Goal: Obtain resource: Obtain resource

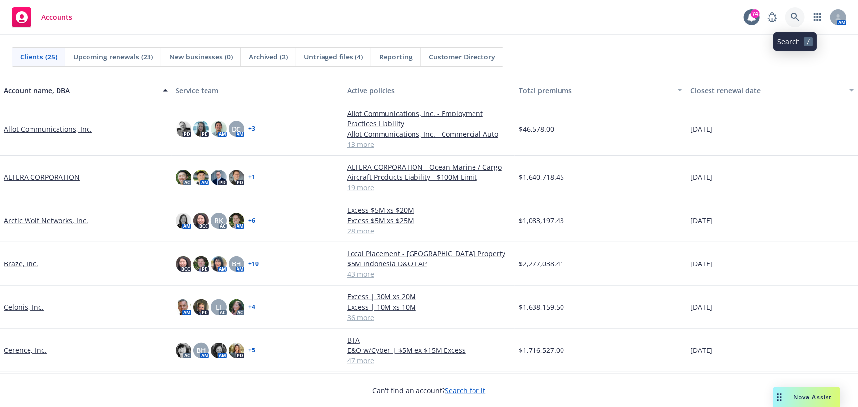
click at [788, 15] on link at bounding box center [795, 17] width 20 height 20
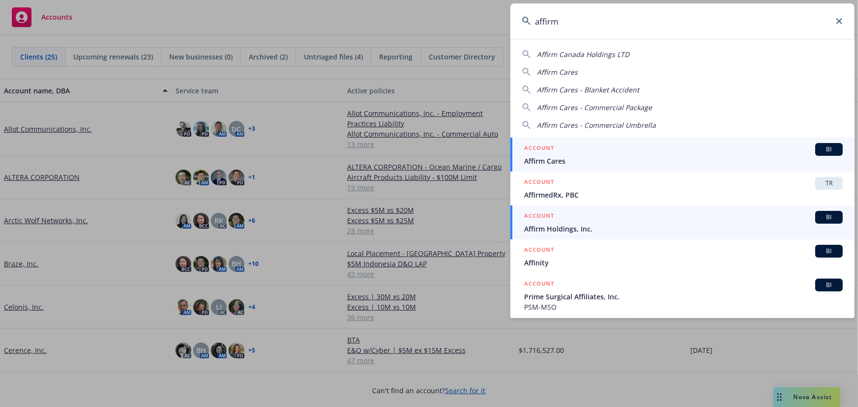
type input "affirm"
click at [807, 217] on div "ACCOUNT BI" at bounding box center [683, 217] width 319 height 13
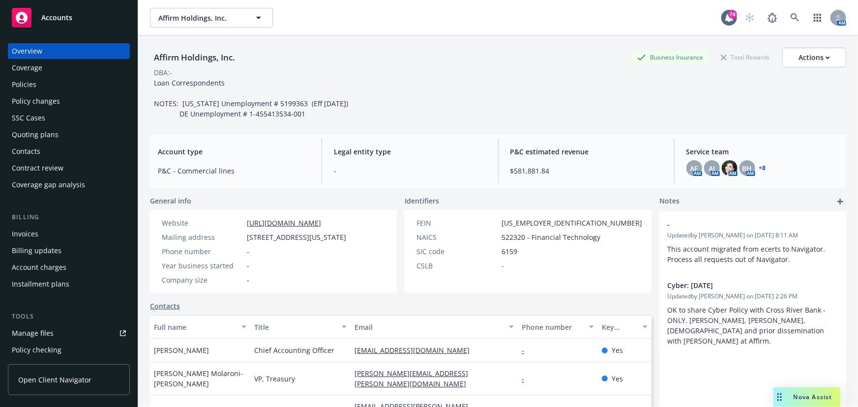
click at [66, 79] on div "Policies" at bounding box center [69, 85] width 114 height 16
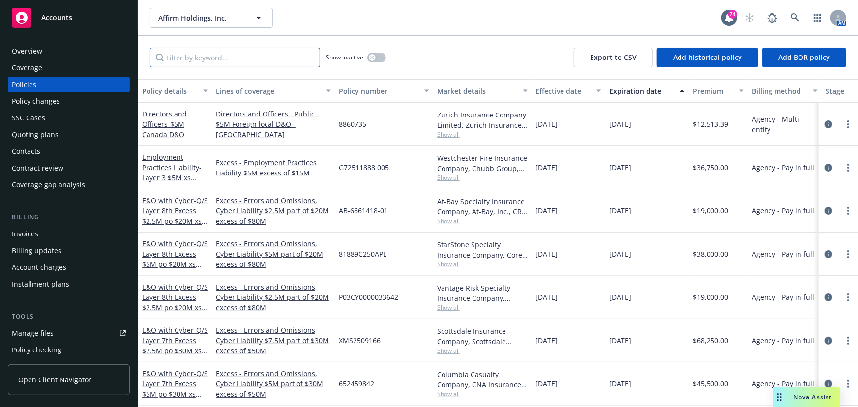
click at [200, 64] on input "Filter by keyword..." at bounding box center [235, 58] width 170 height 20
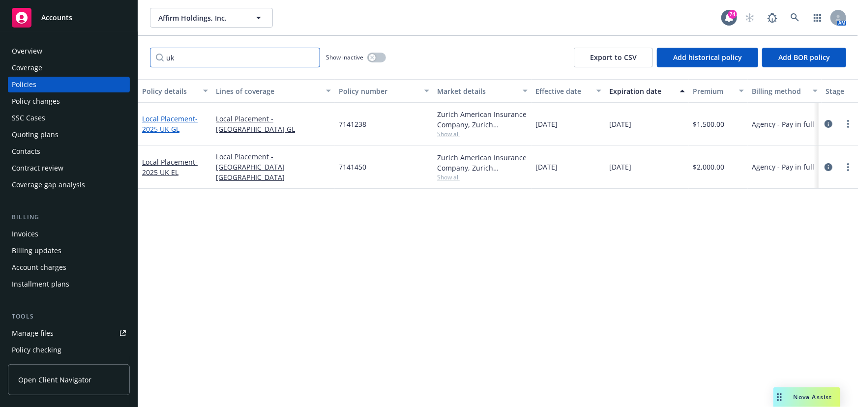
type input "uk"
click at [171, 128] on span "- 2025 UK GL" at bounding box center [170, 124] width 56 height 20
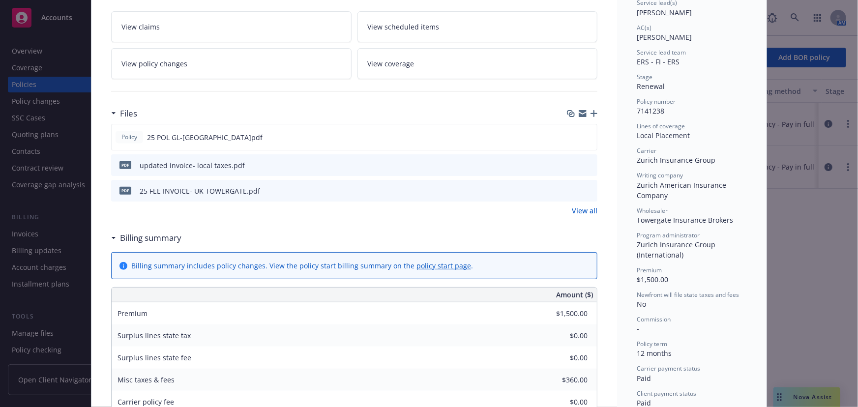
scroll to position [178, 0]
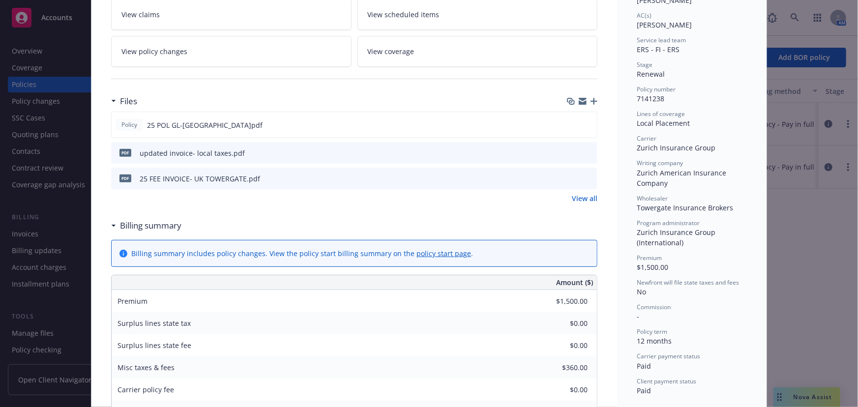
click at [586, 200] on link "View all" at bounding box center [585, 198] width 26 height 10
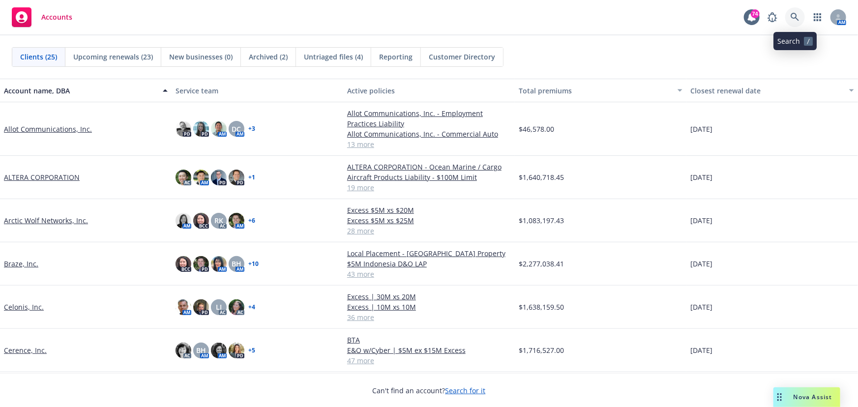
click at [794, 21] on icon at bounding box center [794, 17] width 9 height 9
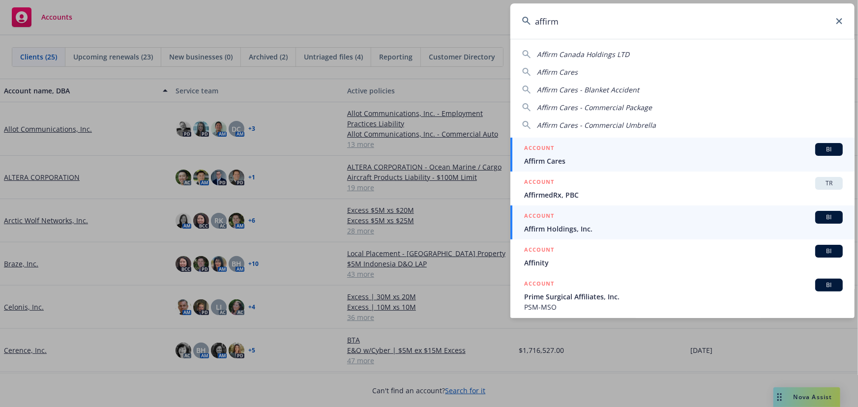
type input "affirm"
click at [819, 216] on span "BI" at bounding box center [829, 217] width 20 height 9
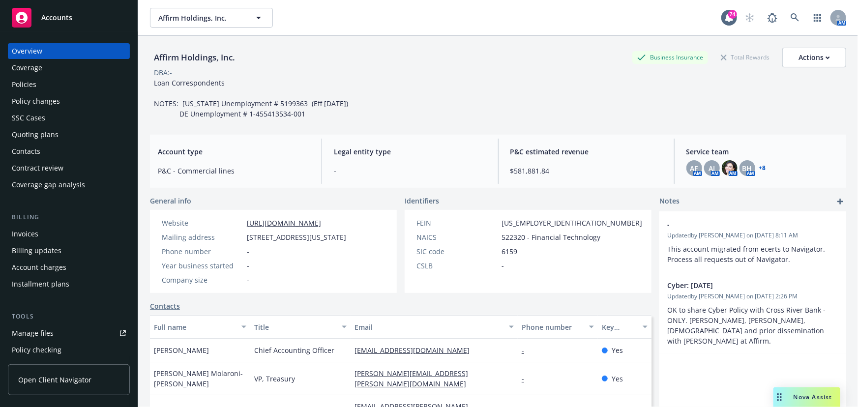
click at [21, 75] on div "Coverage" at bounding box center [27, 68] width 30 height 16
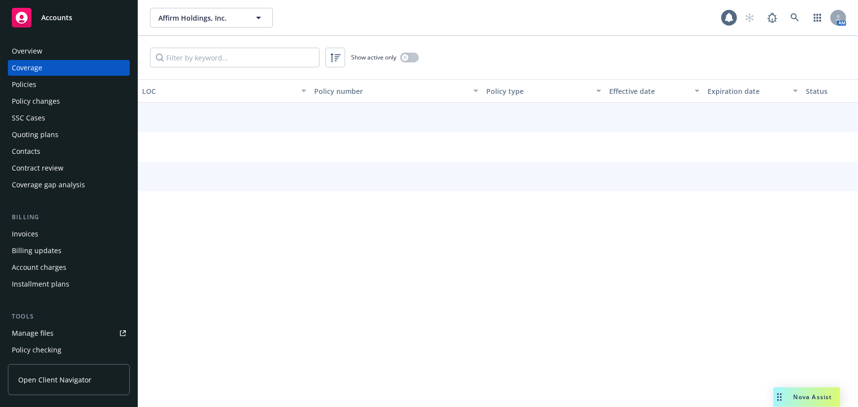
click at [23, 83] on div "Policies" at bounding box center [24, 85] width 25 height 16
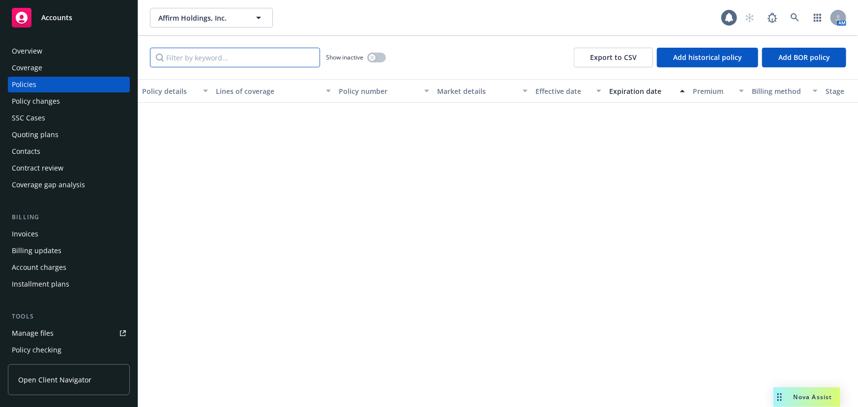
click at [192, 61] on input "Filter by keyword..." at bounding box center [235, 58] width 170 height 20
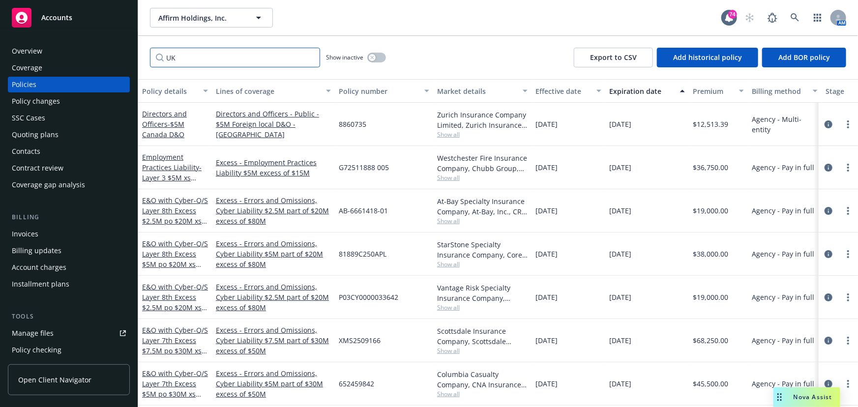
type input "UK"
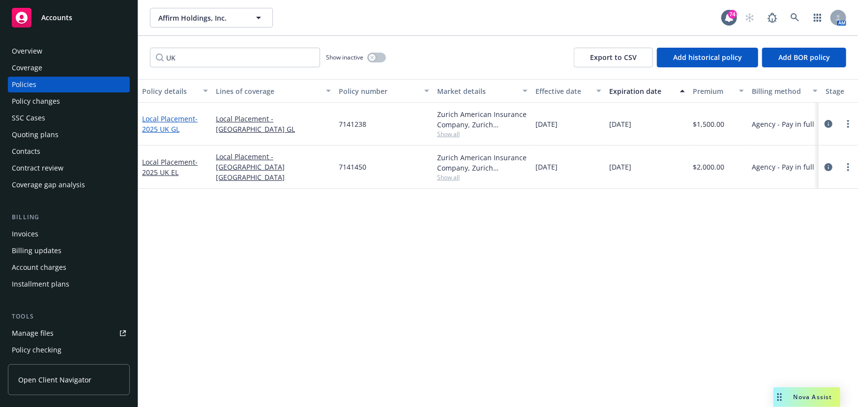
click at [165, 128] on span "- 2025 UK GL" at bounding box center [170, 124] width 56 height 20
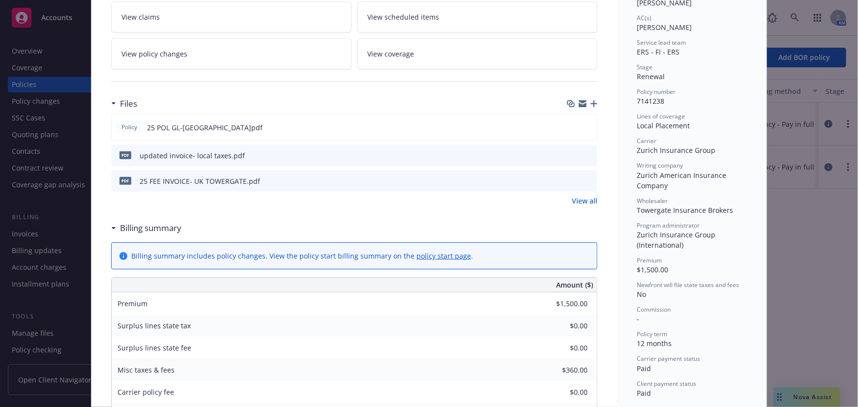
scroll to position [178, 0]
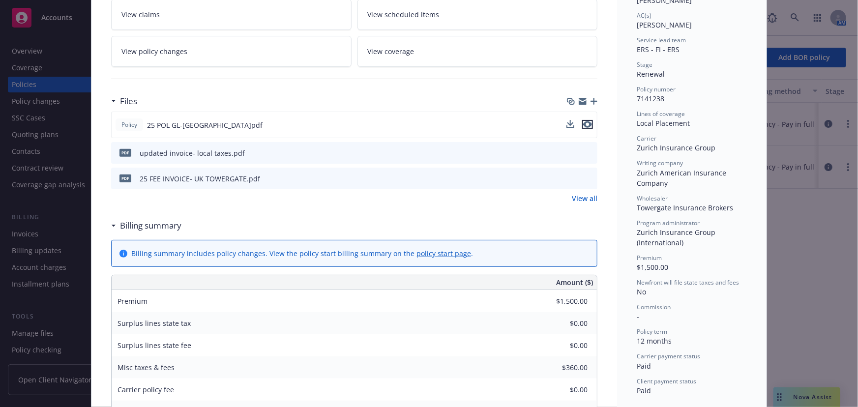
click at [586, 122] on icon "preview file" at bounding box center [587, 124] width 9 height 7
click at [583, 177] on icon "preview file" at bounding box center [587, 178] width 9 height 7
